Goal: Task Accomplishment & Management: Manage account settings

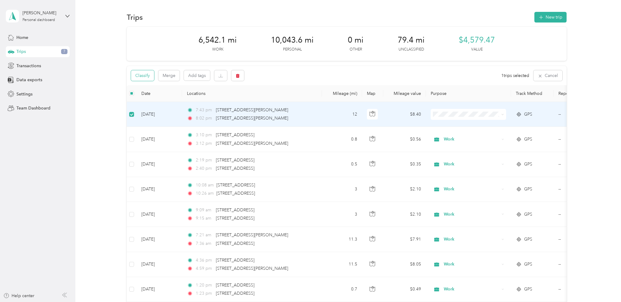
click at [148, 78] on button "Classify" at bounding box center [142, 75] width 23 height 11
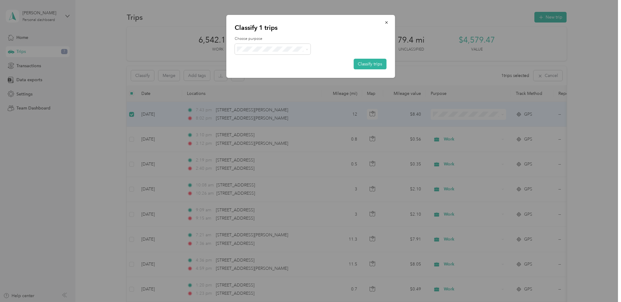
click at [267, 58] on span "Work" at bounding box center [278, 60] width 57 height 6
click at [365, 62] on button "Classify trips" at bounding box center [370, 64] width 33 height 11
